Goal: Transaction & Acquisition: Subscribe to service/newsletter

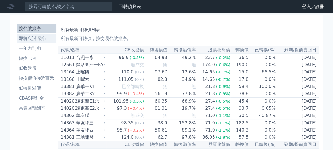
click at [35, 37] on li "即將/近期發行" at bounding box center [37, 38] width 40 height 7
click at [33, 38] on li "即將/近期發行" at bounding box center [37, 38] width 40 height 7
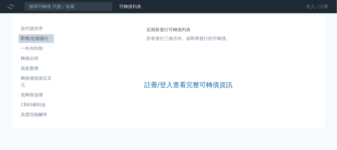
click at [317, 10] on link "登入／註冊" at bounding box center [317, 6] width 31 height 9
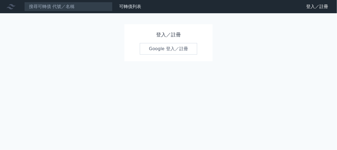
click at [172, 46] on link "Google 登入／註冊" at bounding box center [168, 49] width 57 height 12
click at [168, 35] on h1 "登入／註冊" at bounding box center [168, 35] width 57 height 8
